Goal: Information Seeking & Learning: Find specific fact

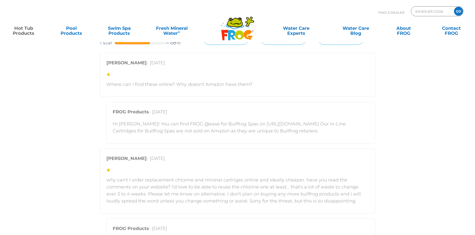
scroll to position [1027, 0]
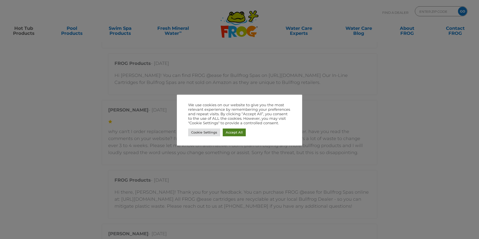
click at [236, 135] on link "Accept All" at bounding box center [234, 133] width 23 height 8
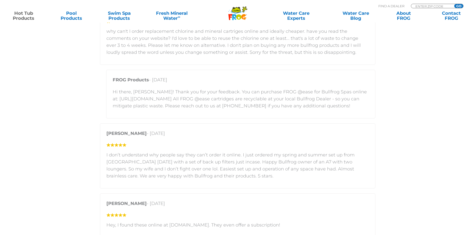
scroll to position [1253, 0]
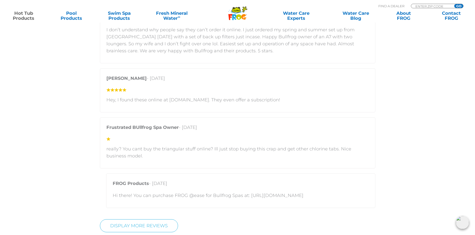
drag, startPoint x: 249, startPoint y: 195, endPoint x: 254, endPoint y: 195, distance: 5.5
click at [249, 195] on p "Hi there! You can purchase FROG @ease for Bullfrog Spas at: [URL][DOMAIN_NAME]" at bounding box center [241, 195] width 256 height 7
drag, startPoint x: 254, startPoint y: 195, endPoint x: 263, endPoint y: 195, distance: 9.0
click at [263, 195] on p "Hi there! You can purchase FROG @ease for Bullfrog Spas at: [URL][DOMAIN_NAME]" at bounding box center [241, 195] width 256 height 7
drag, startPoint x: 263, startPoint y: 195, endPoint x: 252, endPoint y: 195, distance: 11.8
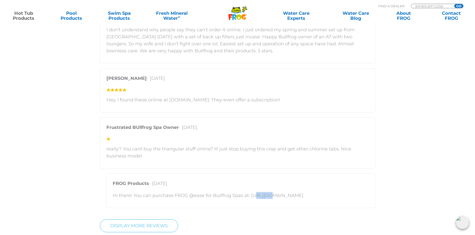
click at [263, 195] on p "Hi there! You can purchase FROG @ease for Bullfrog Spas at: [URL][DOMAIN_NAME]" at bounding box center [241, 195] width 256 height 7
click at [247, 195] on p "Hi there! You can purchase FROG @ease for Bullfrog Spas at: [URL][DOMAIN_NAME]" at bounding box center [241, 195] width 256 height 7
drag, startPoint x: 247, startPoint y: 195, endPoint x: 251, endPoint y: 195, distance: 3.5
click at [251, 195] on p "Hi there! You can purchase FROG @ease for Bullfrog Spas at: [URL][DOMAIN_NAME]" at bounding box center [241, 195] width 256 height 7
click at [276, 197] on p "Hi there! You can purchase FROG @ease for Bullfrog Spas at: [URL][DOMAIN_NAME]" at bounding box center [241, 195] width 256 height 7
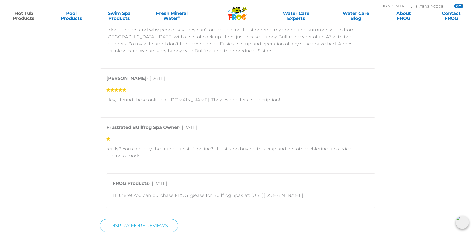
click at [315, 196] on p "Hi there! You can purchase FROG @ease for Bullfrog Spas at: [URL][DOMAIN_NAME]" at bounding box center [241, 195] width 256 height 7
drag, startPoint x: 315, startPoint y: 196, endPoint x: 306, endPoint y: 195, distance: 8.3
click at [306, 195] on p "Hi there! You can purchase FROG @ease for Bullfrog Spas at: [URL][DOMAIN_NAME]" at bounding box center [241, 195] width 256 height 7
drag, startPoint x: 306, startPoint y: 195, endPoint x: 297, endPoint y: 195, distance: 9.0
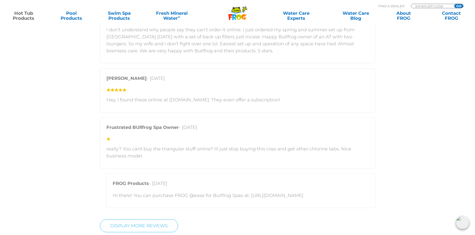
click at [297, 195] on p "Hi there! You can purchase FROG @ease for Bullfrog Spas at: [URL][DOMAIN_NAME]" at bounding box center [241, 195] width 256 height 7
click at [229, 195] on p "Hi there! You can purchase FROG @ease for Bullfrog Spas at: [URL][DOMAIN_NAME]" at bounding box center [241, 195] width 256 height 7
drag, startPoint x: 260, startPoint y: 195, endPoint x: 286, endPoint y: 195, distance: 25.6
click at [285, 195] on p "Hi there! You can purchase FROG @ease for Bullfrog Spas at: [URL][DOMAIN_NAME]" at bounding box center [241, 195] width 256 height 7
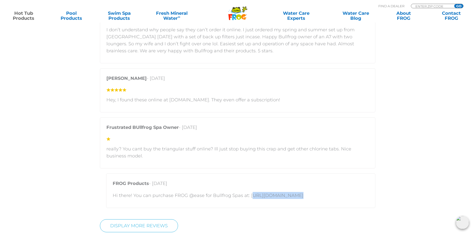
drag, startPoint x: 286, startPoint y: 195, endPoint x: 296, endPoint y: 195, distance: 10.5
click at [291, 195] on p "Hi there! You can purchase FROG @ease for Bullfrog Spas at: [URL][DOMAIN_NAME]" at bounding box center [241, 195] width 256 height 7
drag, startPoint x: 296, startPoint y: 195, endPoint x: 305, endPoint y: 196, distance: 8.8
click at [305, 196] on p "Hi there! You can purchase FROG @ease for Bullfrog Spas at: [URL][DOMAIN_NAME]" at bounding box center [241, 195] width 256 height 7
drag, startPoint x: 305, startPoint y: 196, endPoint x: 309, endPoint y: 196, distance: 4.3
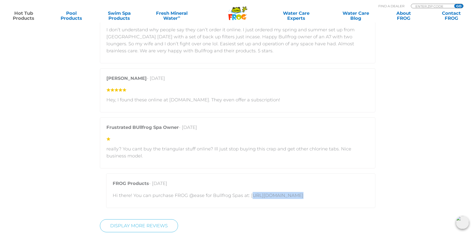
click at [306, 196] on p "Hi there! You can purchase FROG @ease for Bullfrog Spas at: [URL][DOMAIN_NAME]" at bounding box center [241, 195] width 256 height 7
click at [309, 196] on p "Hi there! You can purchase FROG @ease for Bullfrog Spas at: [URL][DOMAIN_NAME]" at bounding box center [241, 195] width 256 height 7
click at [312, 195] on p "Hi there! You can purchase FROG @ease for Bullfrog Spas at: [URL][DOMAIN_NAME]" at bounding box center [241, 195] width 256 height 7
click at [316, 195] on p "Hi there! You can purchase FROG @ease for Bullfrog Spas at: [URL][DOMAIN_NAME]" at bounding box center [241, 195] width 256 height 7
click at [266, 195] on p "Hi there! You can purchase FROG @ease for Bullfrog Spas at: [URL][DOMAIN_NAME]" at bounding box center [241, 195] width 256 height 7
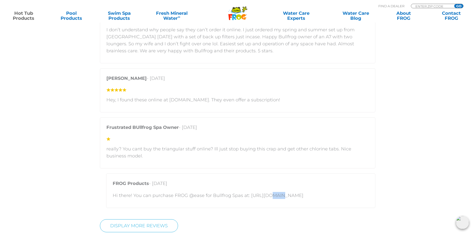
click at [267, 195] on p "Hi there! You can purchase FROG @ease for Bullfrog Spas at: [URL][DOMAIN_NAME]" at bounding box center [241, 195] width 256 height 7
drag, startPoint x: 267, startPoint y: 195, endPoint x: 249, endPoint y: 195, distance: 17.8
click at [249, 195] on p "Hi there! You can purchase FROG @ease for Bullfrog Spas at: [URL][DOMAIN_NAME]" at bounding box center [241, 195] width 256 height 7
drag, startPoint x: 249, startPoint y: 195, endPoint x: 318, endPoint y: 195, distance: 68.7
click at [318, 195] on p "Hi there! You can purchase FROG @ease for Bullfrog Spas at: [URL][DOMAIN_NAME]" at bounding box center [241, 195] width 256 height 7
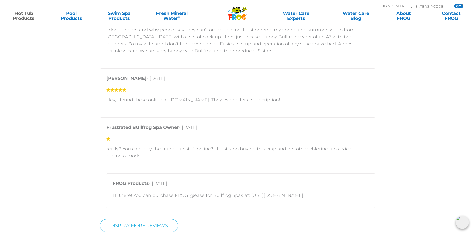
copy p "[URL][DOMAIN_NAME]"
